Goal: Use online tool/utility: Utilize a website feature to perform a specific function

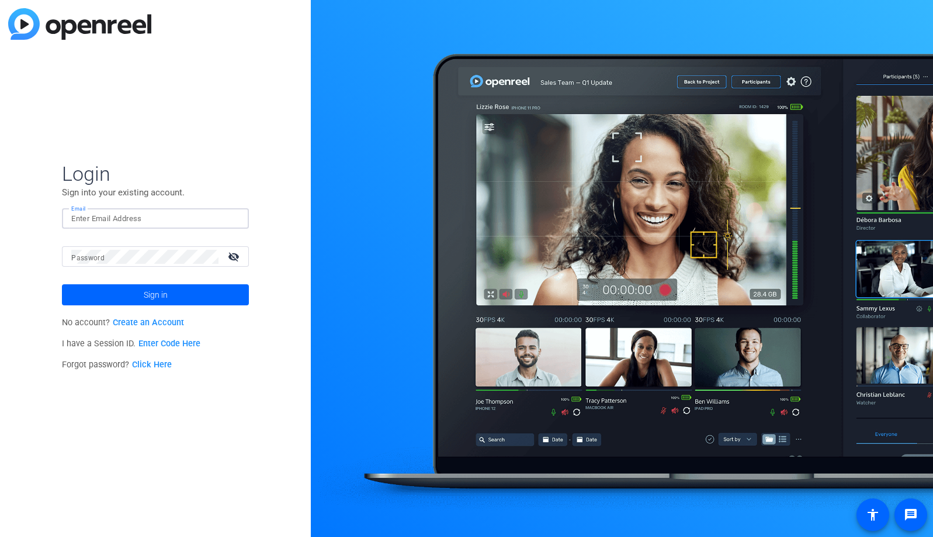
click at [220, 217] on input "Email" at bounding box center [155, 219] width 168 height 14
click at [229, 219] on img at bounding box center [230, 219] width 8 height 14
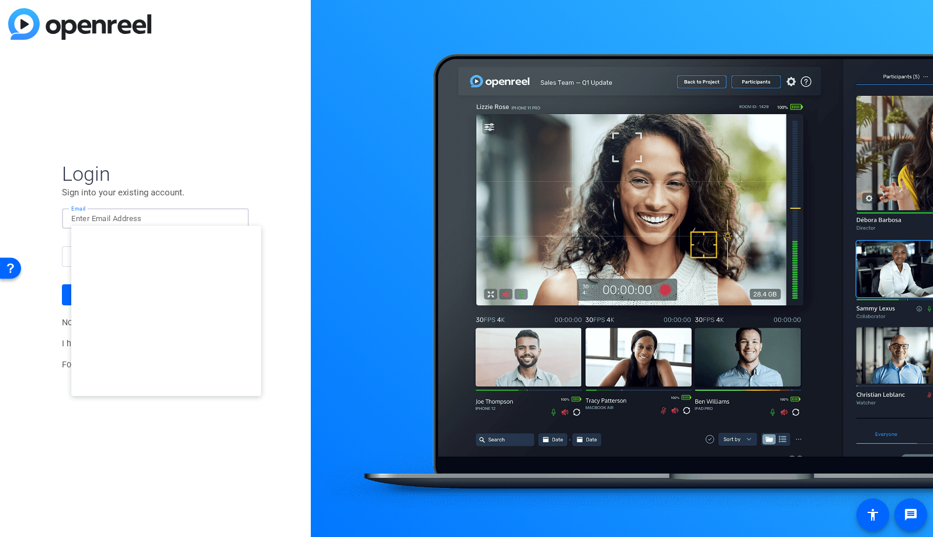
type input "studiosupport+3@openreel.com"
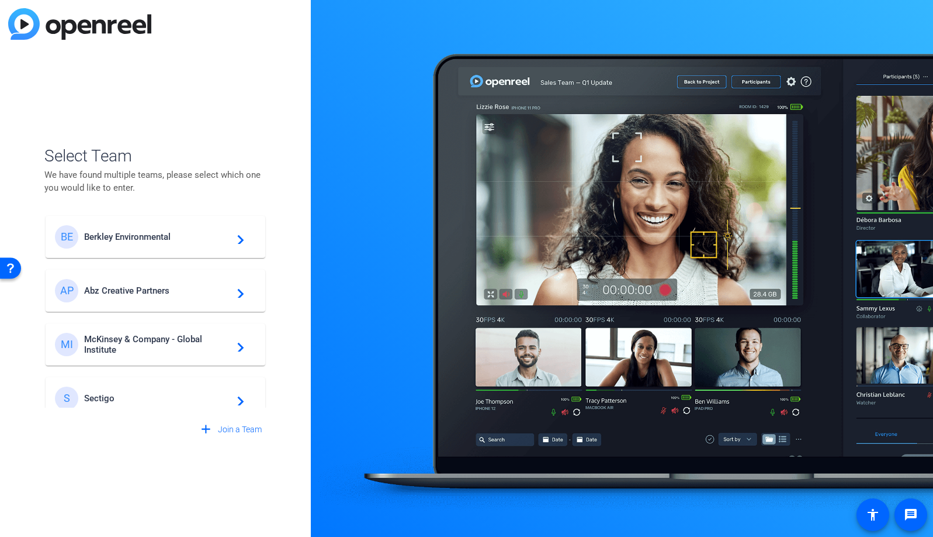
scroll to position [443, 0]
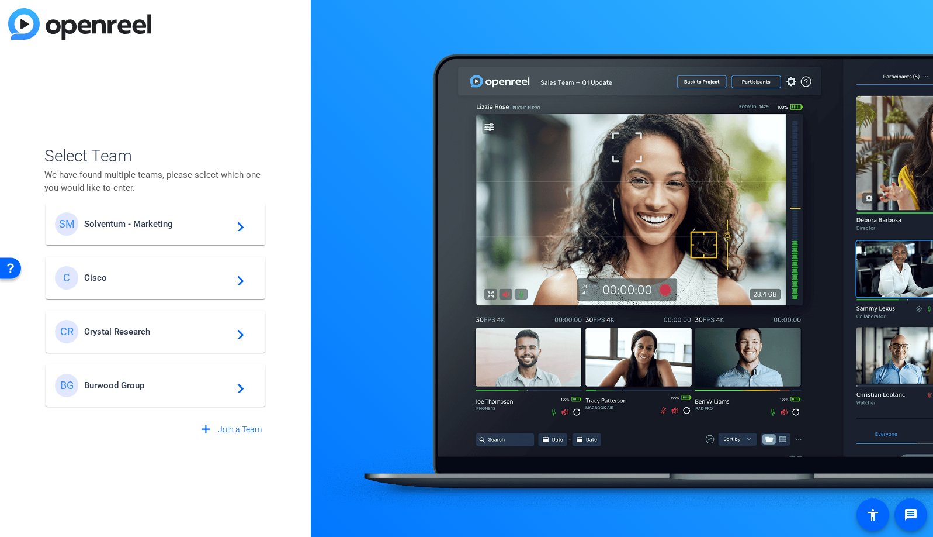
click at [137, 389] on span "Burwood Group" at bounding box center [157, 385] width 146 height 11
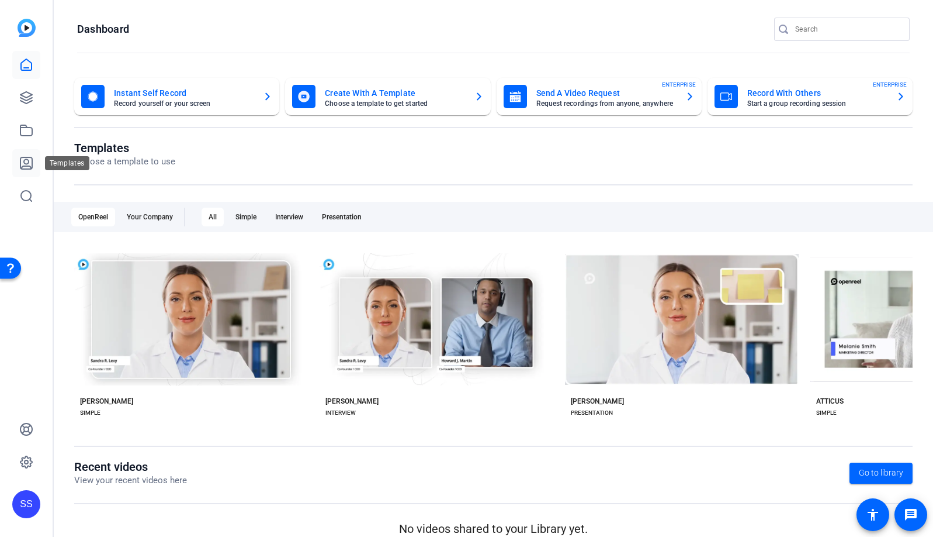
click at [23, 164] on icon at bounding box center [26, 163] width 14 height 14
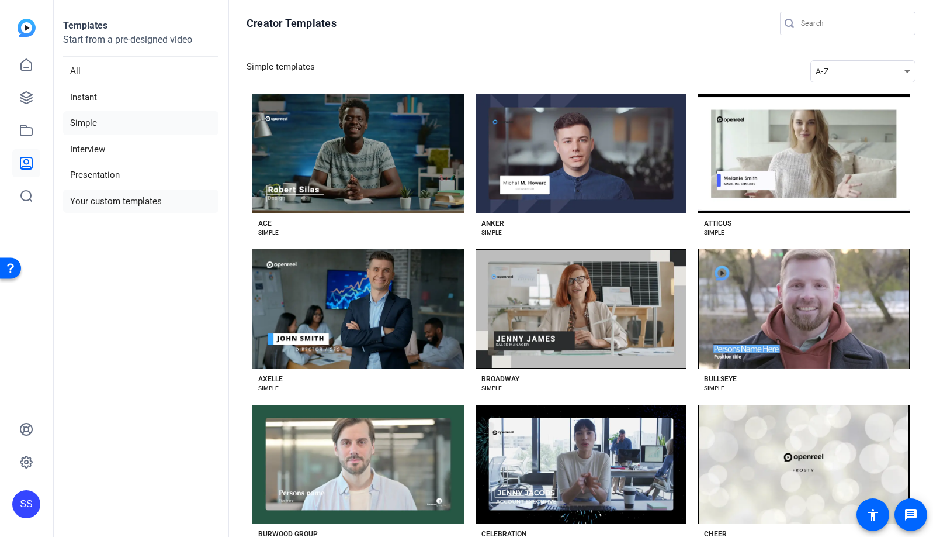
click at [151, 198] on li "Your custom templates" at bounding box center [140, 201] width 155 height 24
click at [117, 195] on li "Your custom templates" at bounding box center [140, 201] width 155 height 24
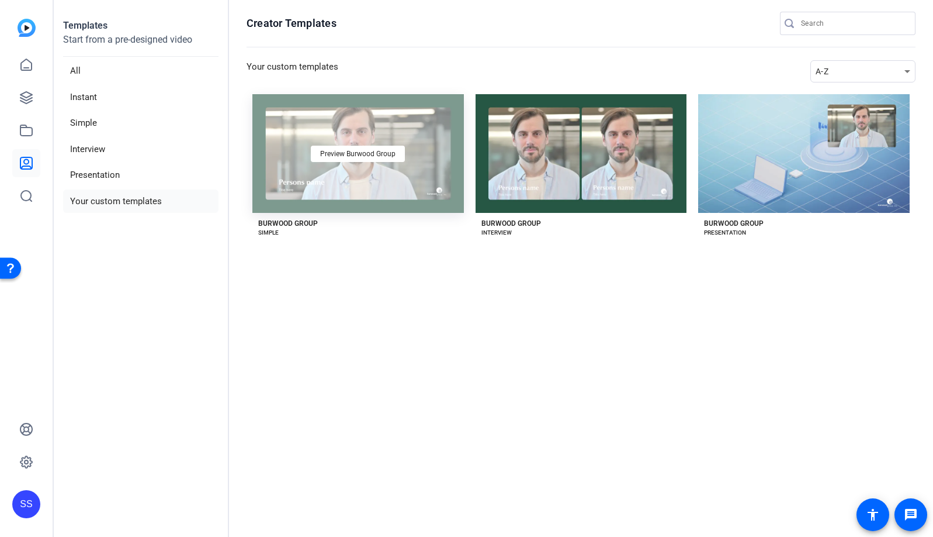
click at [403, 173] on div "Preview Burwood Group" at bounding box center [359, 153] width 212 height 119
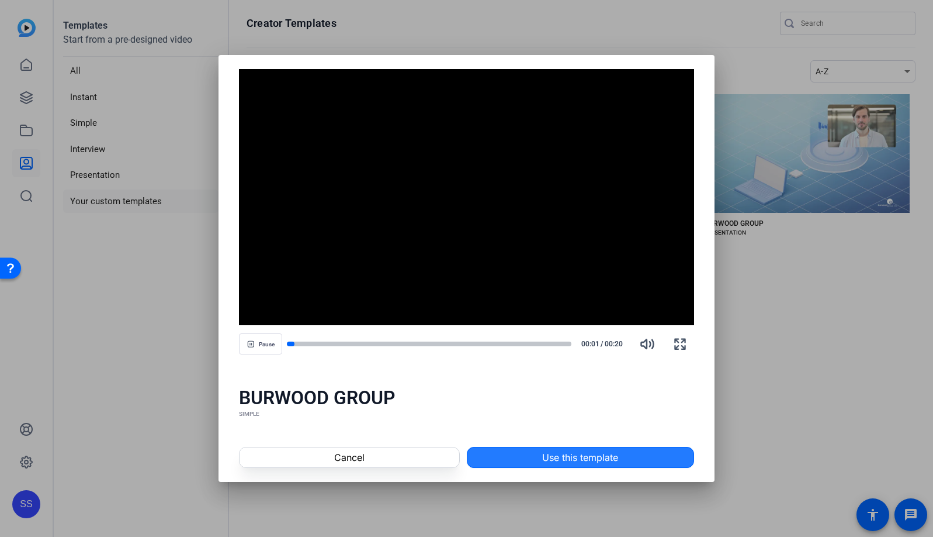
click at [592, 454] on span "Use this template" at bounding box center [580, 457] width 76 height 14
